Goal: Obtain resource: Download file/media

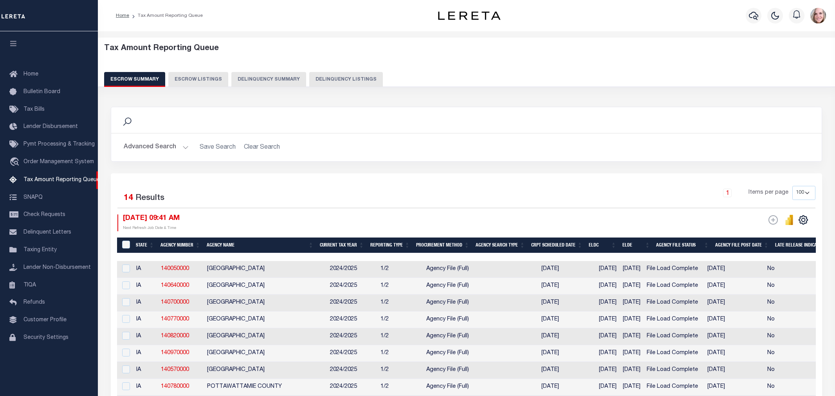
select select "IA"
select select "100"
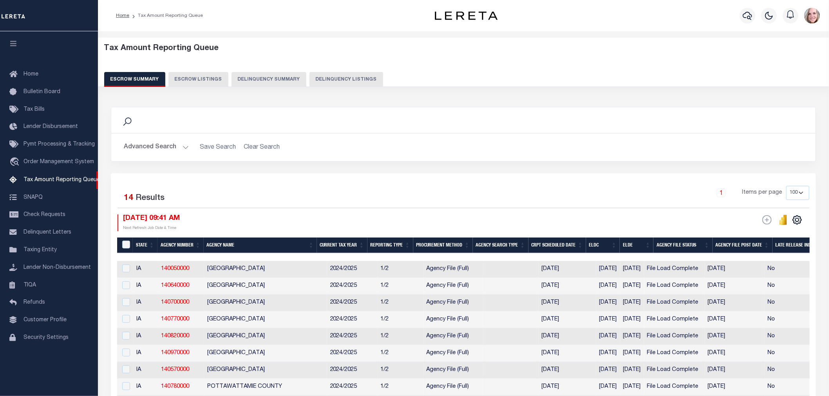
click at [131, 141] on button "Advanced Search" at bounding box center [156, 147] width 65 height 15
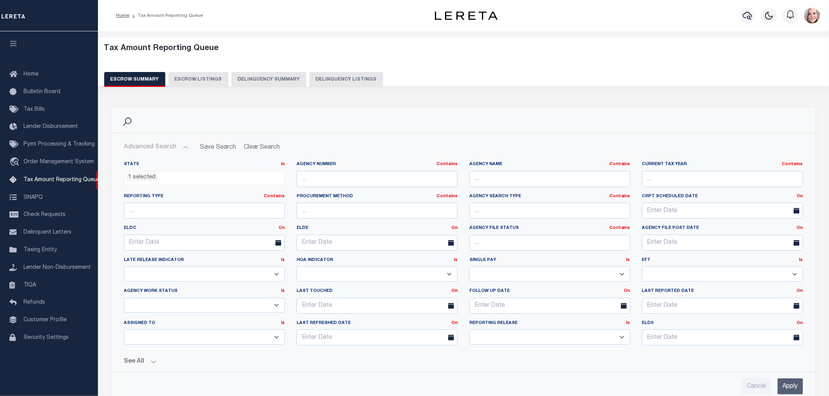
click at [145, 175] on li "1 selected" at bounding box center [141, 178] width 31 height 9
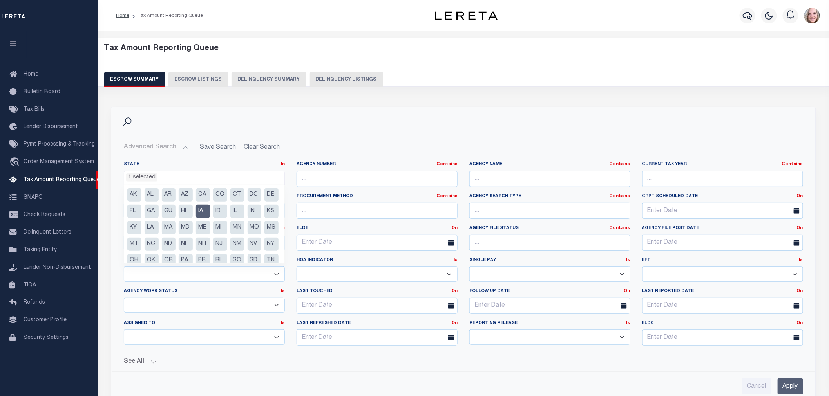
click at [210, 210] on li "IA" at bounding box center [203, 211] width 14 height 13
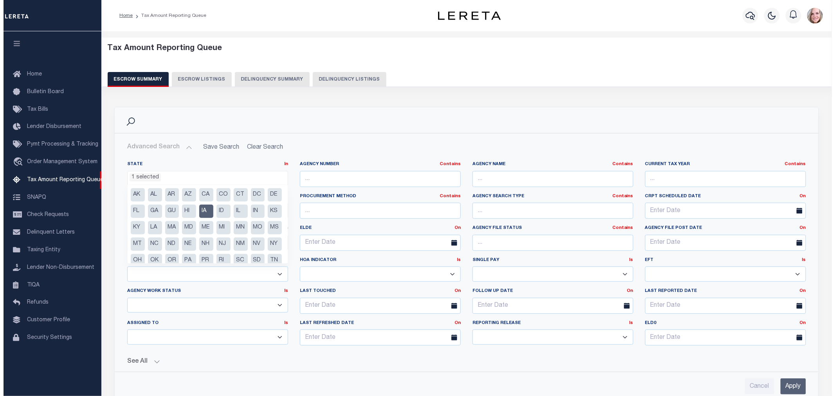
scroll to position [96, 0]
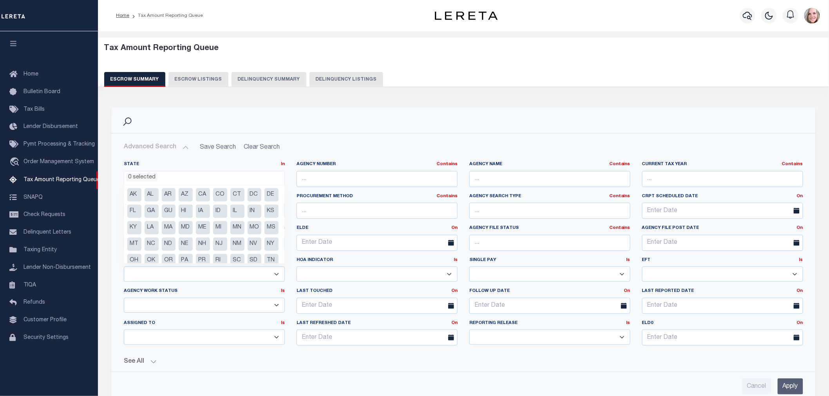
click at [244, 214] on li "IL" at bounding box center [237, 211] width 14 height 13
select select "IL"
click at [788, 385] on input "Apply" at bounding box center [789, 387] width 25 height 16
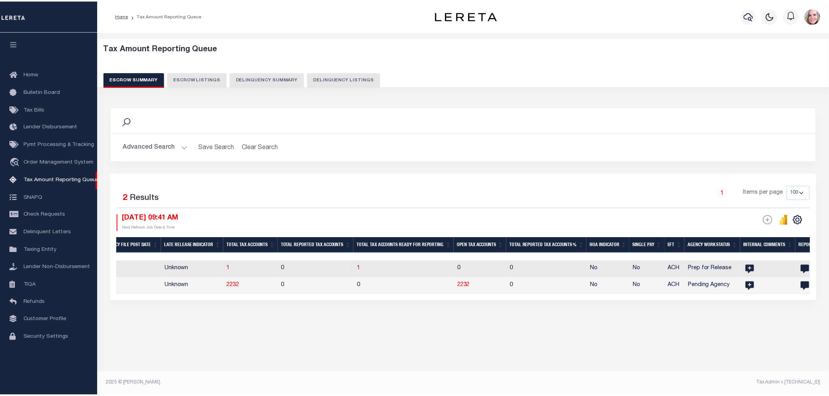
scroll to position [0, 529]
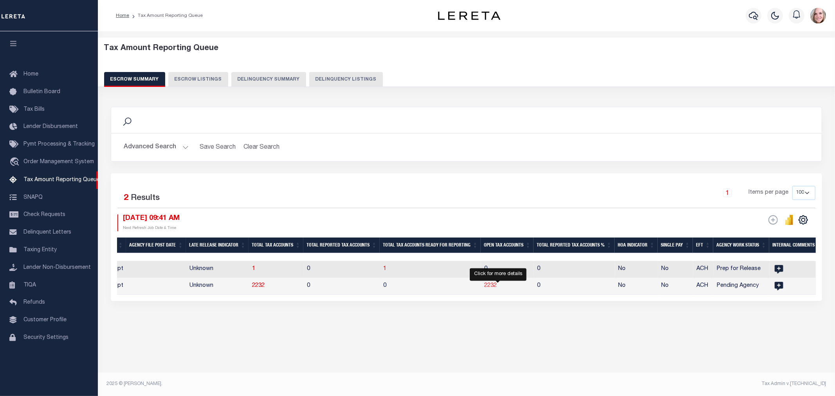
click at [497, 285] on span "2232" at bounding box center [490, 285] width 13 height 5
select select "100"
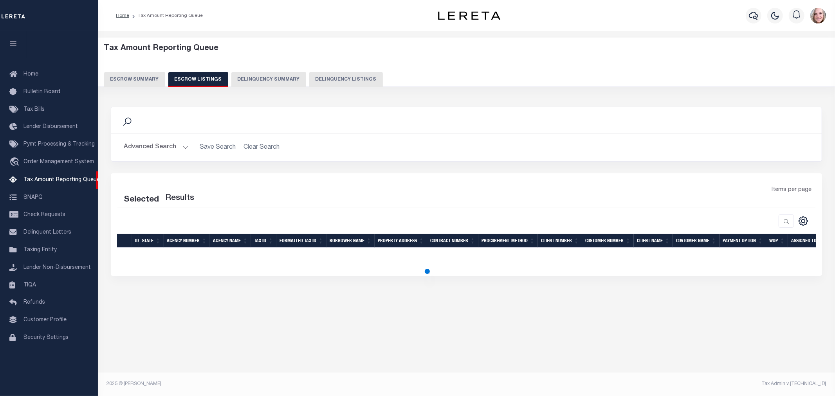
select select "100"
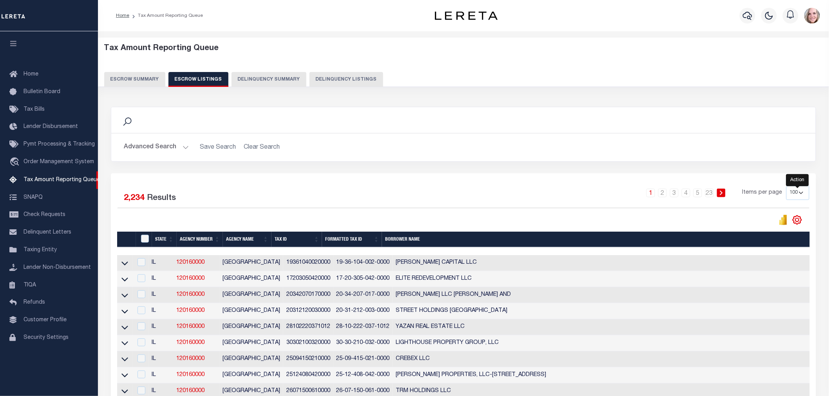
click at [797, 218] on icon "" at bounding box center [797, 220] width 10 height 10
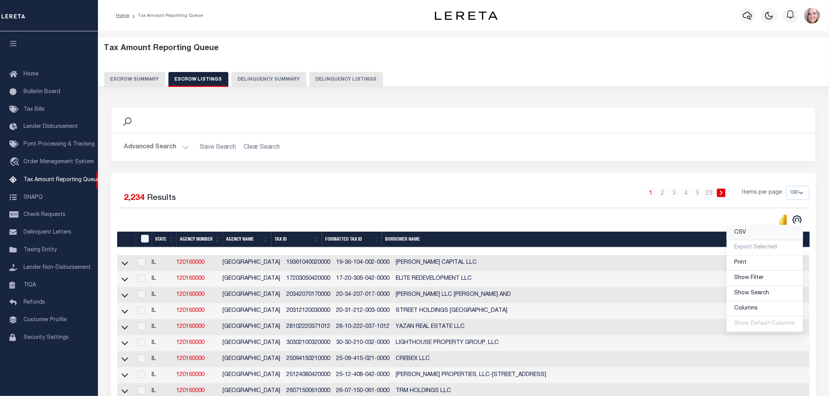
click at [766, 232] on link "CSV" at bounding box center [765, 233] width 76 height 15
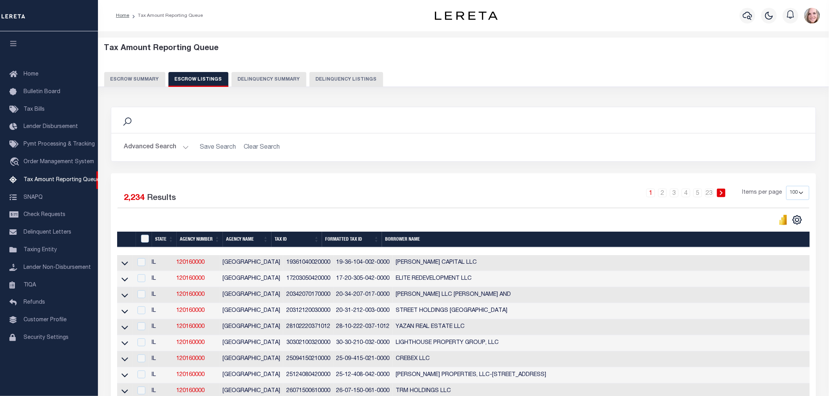
click at [71, 390] on div "Home Bulletin Board Tax Bills Lender Disbursement Pymt Processing & Tracking tr…" at bounding box center [49, 213] width 98 height 365
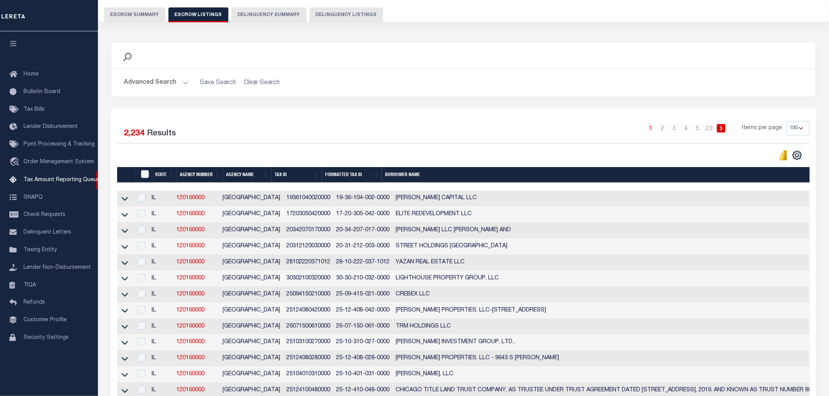
scroll to position [0, 0]
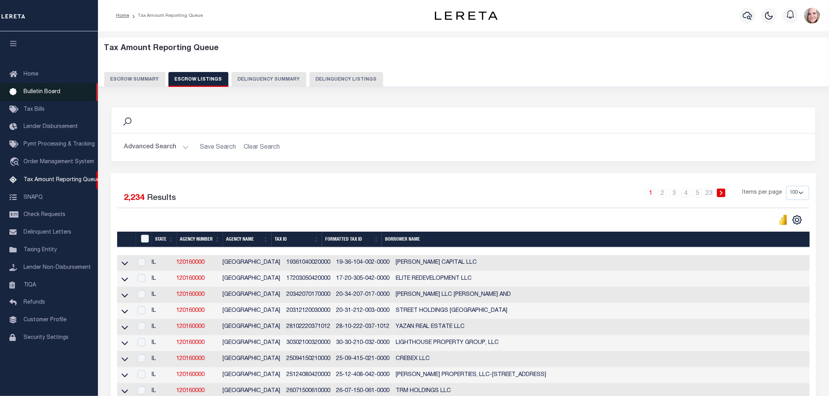
click at [37, 89] on span "Bulletin Board" at bounding box center [41, 91] width 37 height 5
click at [36, 69] on link "Home" at bounding box center [49, 75] width 98 height 18
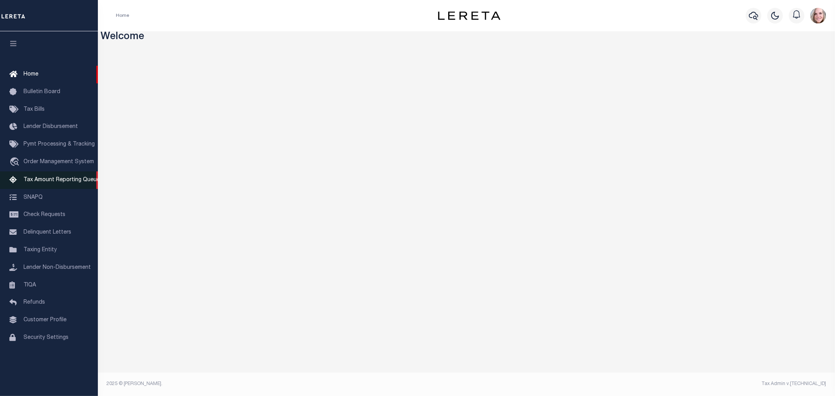
click at [64, 175] on link "Tax Amount Reporting Queue" at bounding box center [49, 181] width 98 height 18
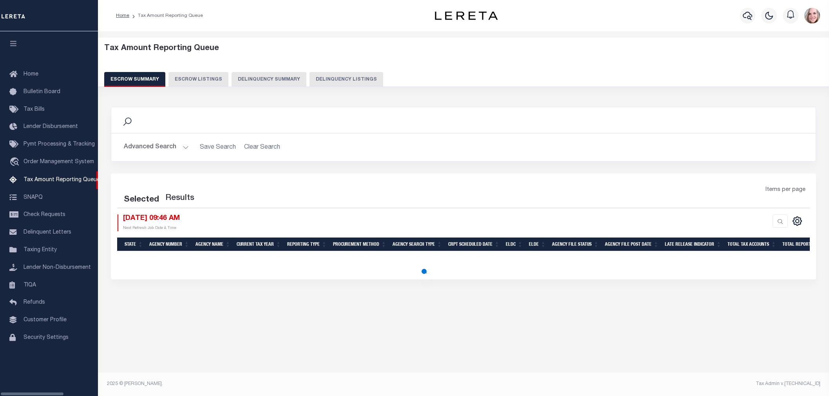
select select "100"
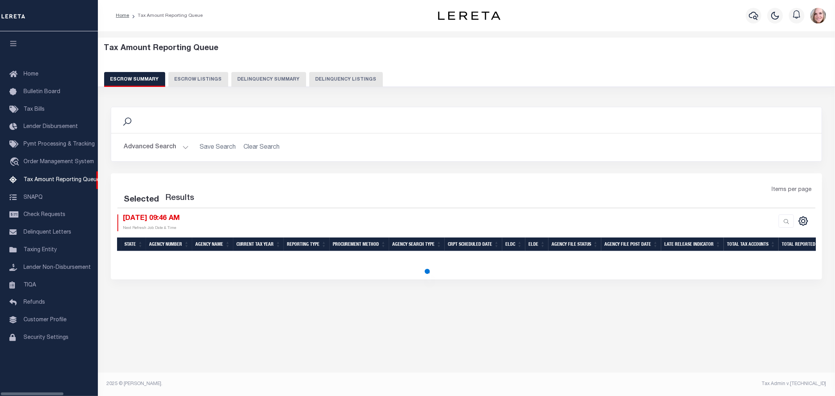
select select "100"
